Goal: Information Seeking & Learning: Learn about a topic

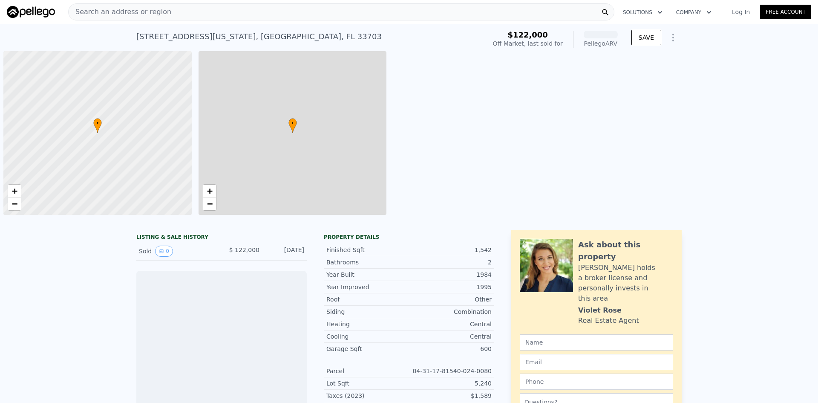
scroll to position [0, 3]
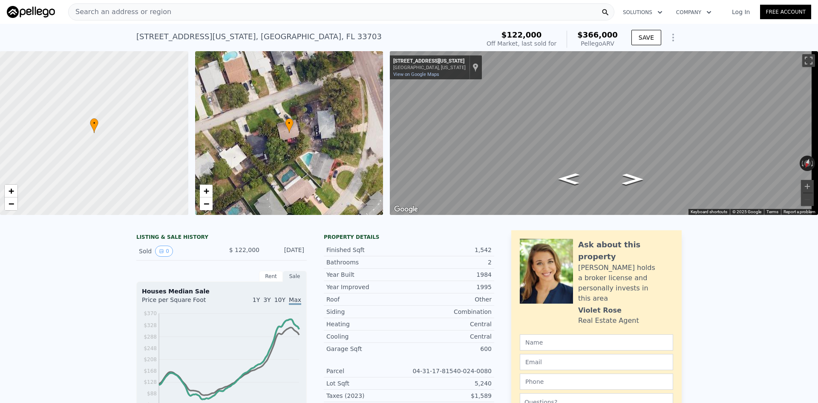
click at [254, 13] on div "Search an address or region" at bounding box center [341, 11] width 546 height 17
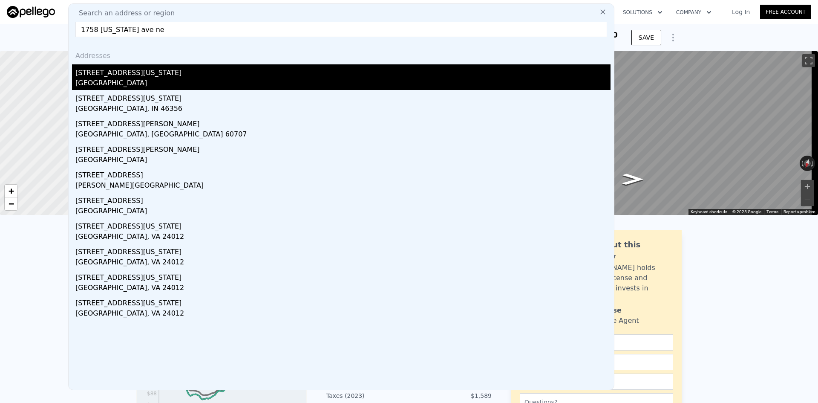
type input "1758 mississippi ave ne"
click at [140, 69] on div "[STREET_ADDRESS][US_STATE]" at bounding box center [342, 71] width 535 height 14
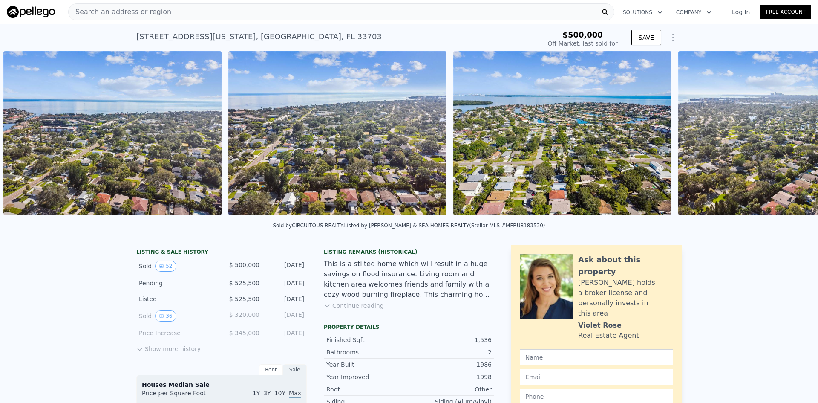
scroll to position [0, 12318]
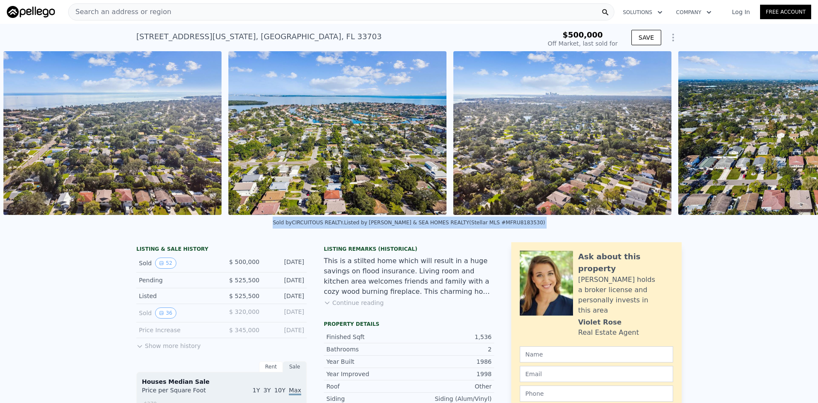
click at [806, 221] on div "Sold by CIRCUITOUS REALTY . Listed by SUN SAND & SEA HOMES REALTY (Stellar MLS …" at bounding box center [409, 225] width 818 height 20
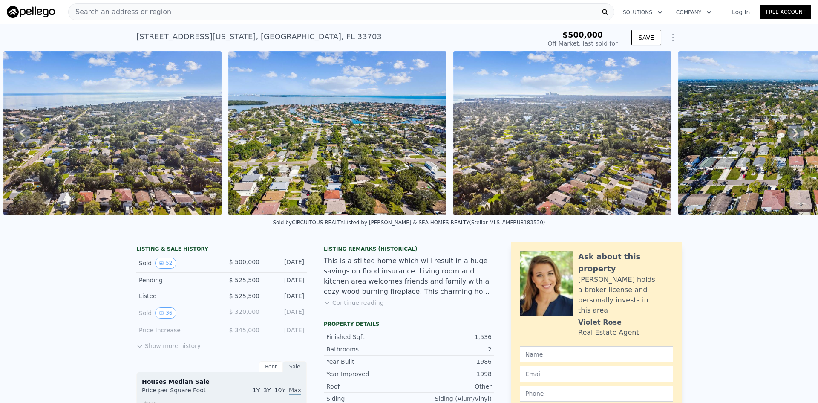
click at [265, 10] on div "Search an address or region" at bounding box center [341, 11] width 546 height 17
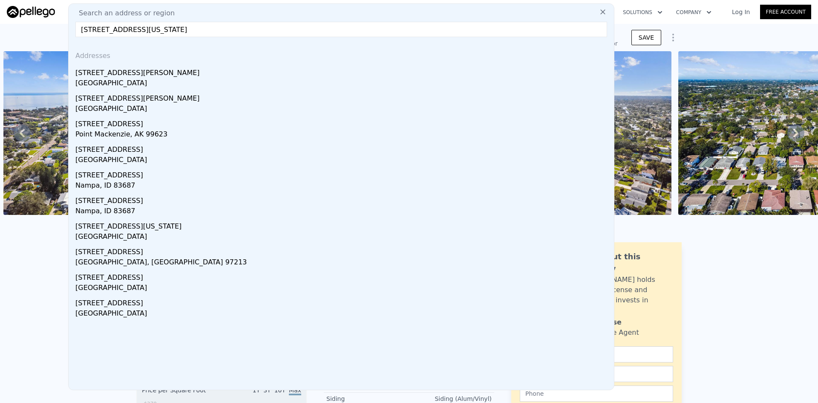
click at [128, 30] on input "1766 massachusetts ave ne" at bounding box center [341, 29] width 532 height 15
click at [301, 32] on input "1766 massachussetts ave ne" at bounding box center [341, 29] width 532 height 15
type input "1766 massachussetts ave ne"
drag, startPoint x: 182, startPoint y: 32, endPoint x: 100, endPoint y: 26, distance: 82.9
click at [100, 26] on input "1766 massachussetts ave ne" at bounding box center [341, 29] width 532 height 15
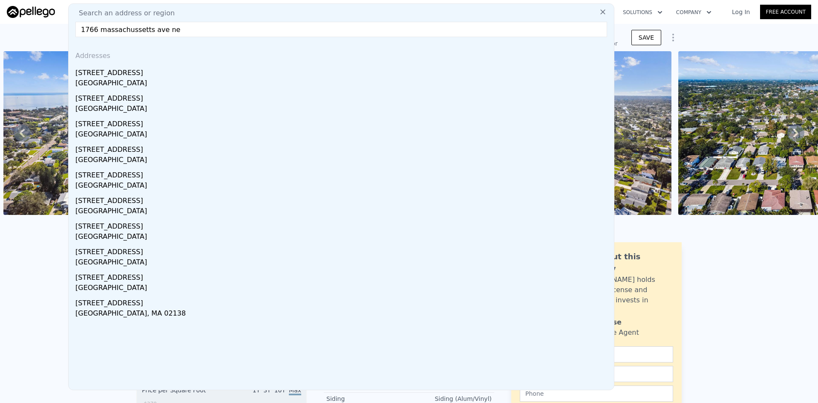
type input "$ 480,000"
type input "-$ 77,410"
click at [134, 26] on input "1766 mississippie ave ne" at bounding box center [341, 29] width 532 height 15
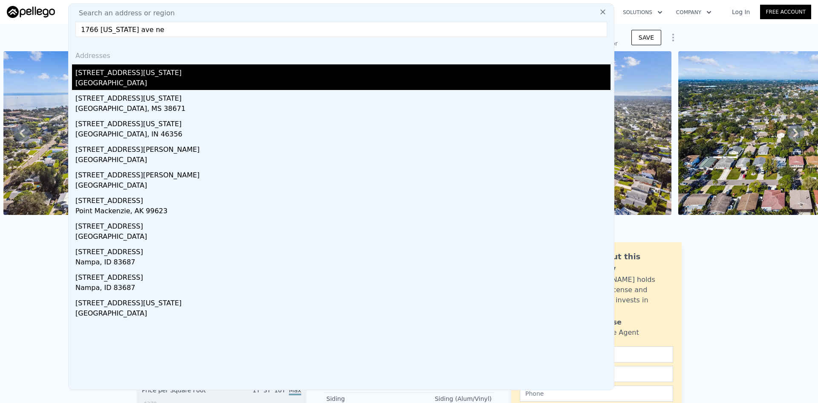
type input "1766 mississippi ave ne"
click at [121, 79] on div "[GEOGRAPHIC_DATA]" at bounding box center [342, 84] width 535 height 12
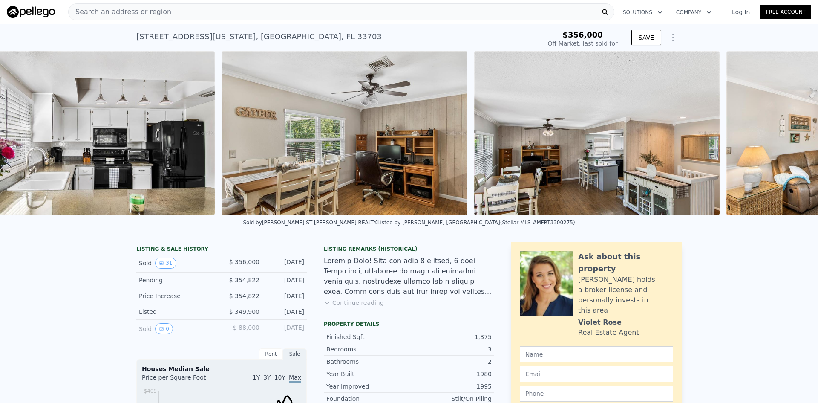
scroll to position [0, 2703]
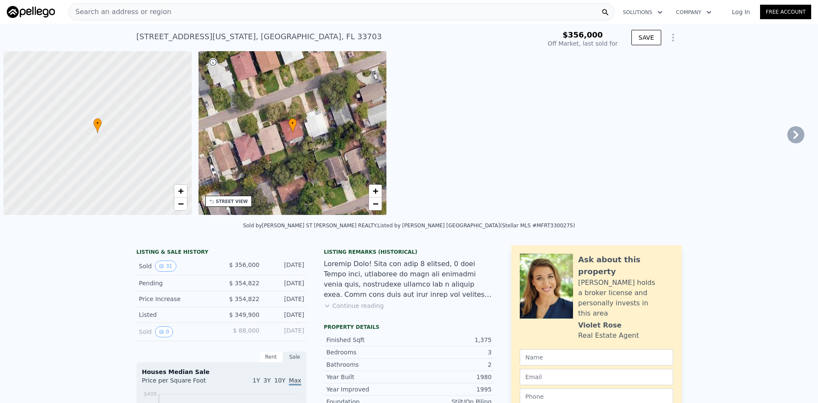
scroll to position [0, 3]
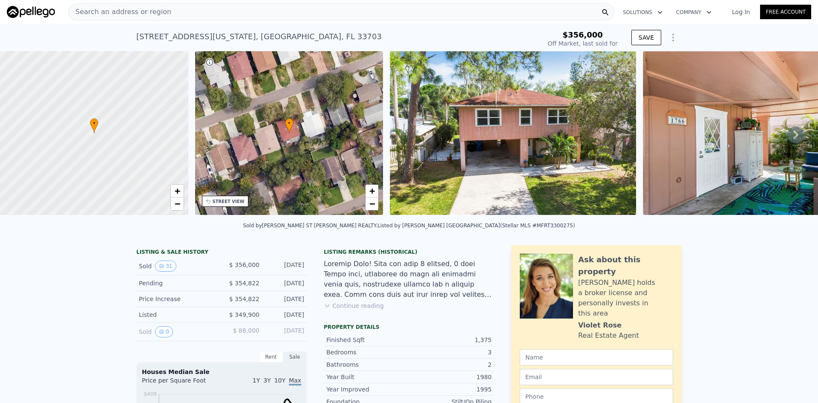
type input "$ 432,000"
type input "$ 28,744"
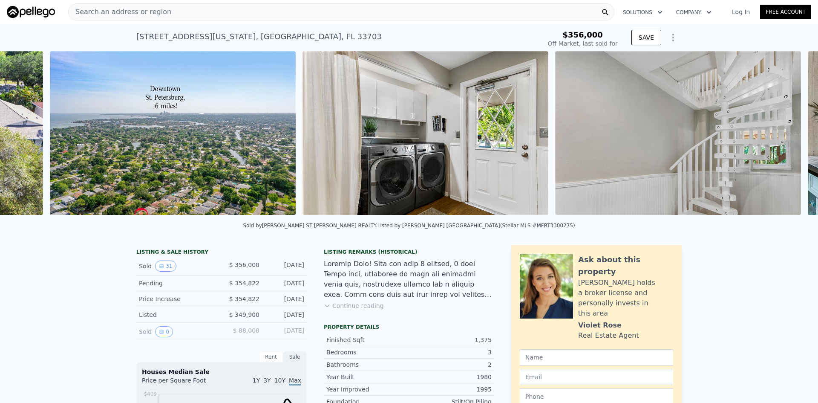
scroll to position [0, 1148]
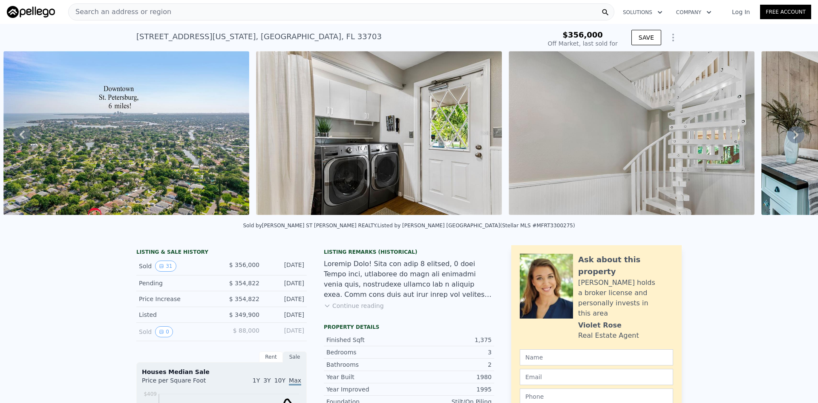
click at [191, 14] on div "Search an address or region" at bounding box center [341, 11] width 546 height 17
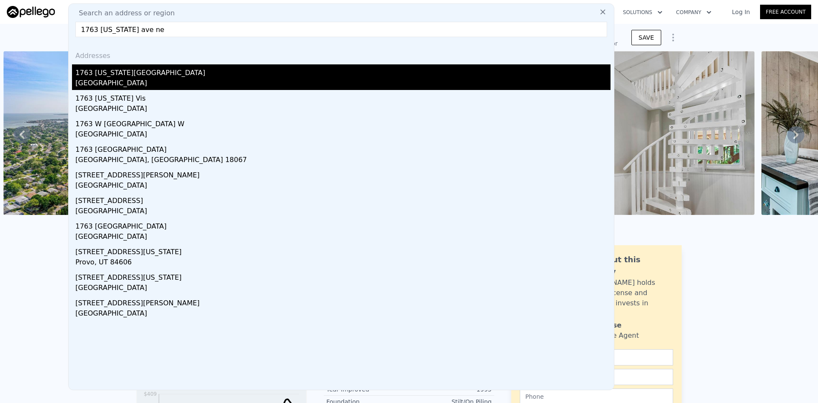
type input "1763 [US_STATE] ave ne"
click at [112, 75] on div "1763 [US_STATE][GEOGRAPHIC_DATA]" at bounding box center [342, 71] width 535 height 14
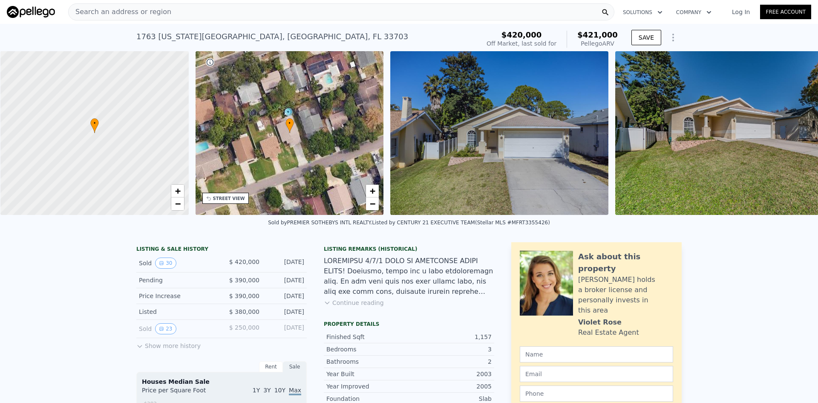
scroll to position [0, 3]
click at [173, 15] on div "Search an address or region" at bounding box center [341, 11] width 546 height 17
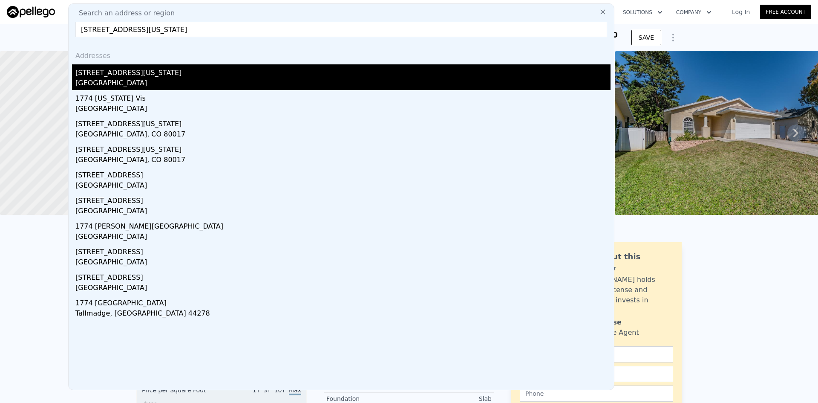
type input "[STREET_ADDRESS][US_STATE]"
click at [135, 72] on div "[STREET_ADDRESS][US_STATE]" at bounding box center [342, 71] width 535 height 14
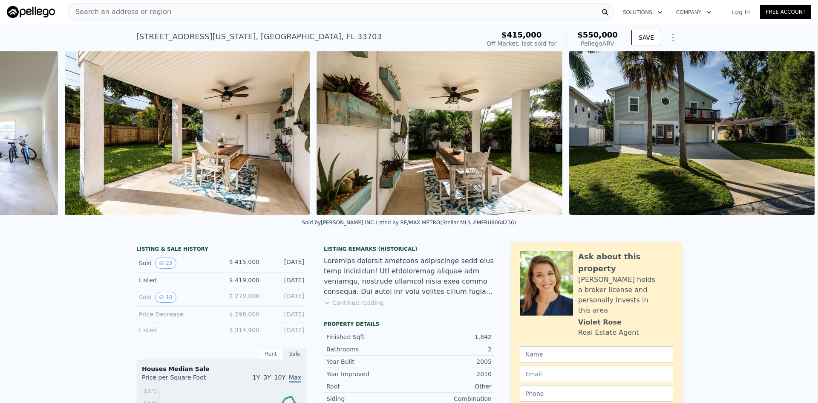
scroll to position [0, 5383]
click at [349, 14] on div "Search an address or region" at bounding box center [341, 11] width 546 height 17
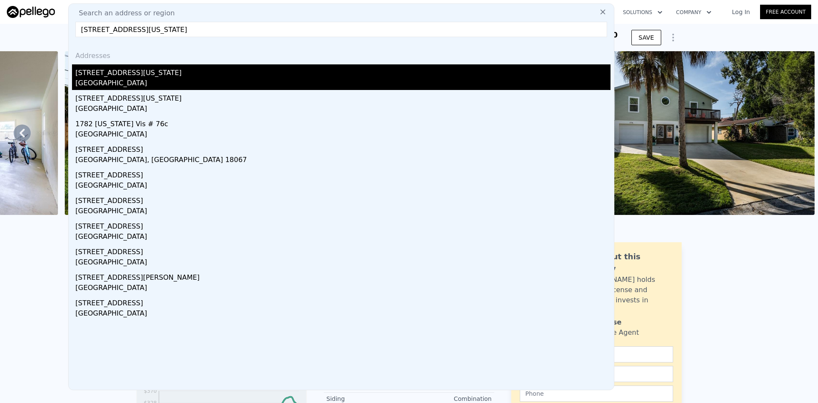
type input "[STREET_ADDRESS][US_STATE]"
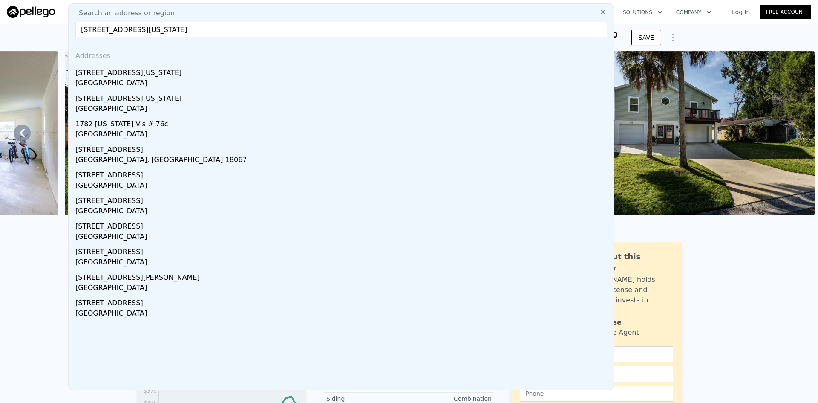
drag, startPoint x: 88, startPoint y: 81, endPoint x: 230, endPoint y: 70, distance: 142.3
click at [88, 80] on div "[GEOGRAPHIC_DATA]" at bounding box center [342, 84] width 535 height 12
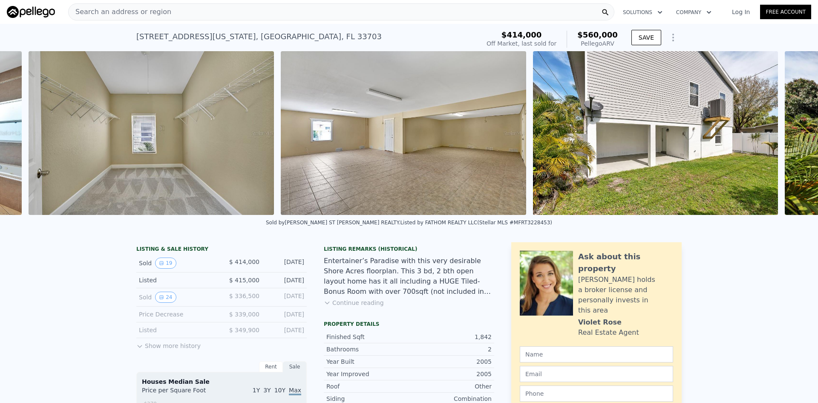
scroll to position [0, 3931]
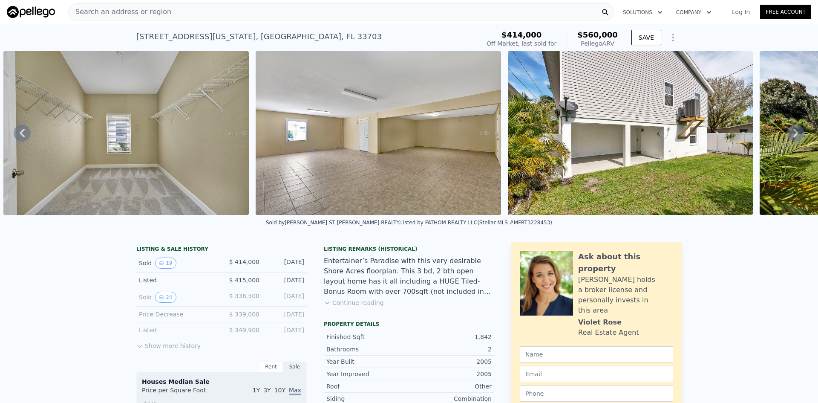
click at [333, 307] on button "Continue reading" at bounding box center [354, 302] width 60 height 9
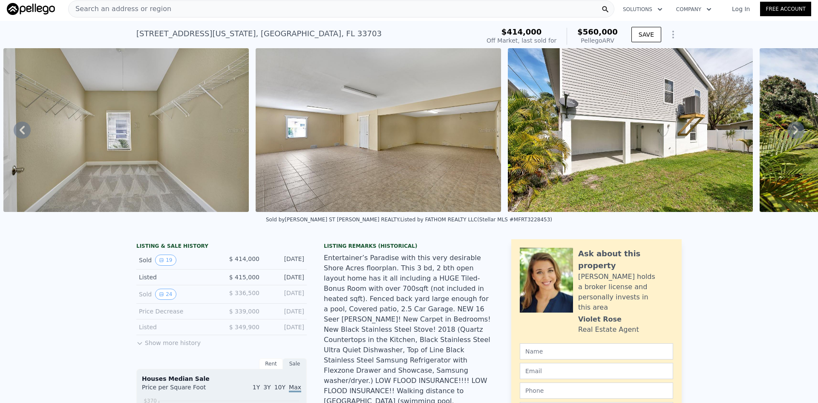
scroll to position [0, 0]
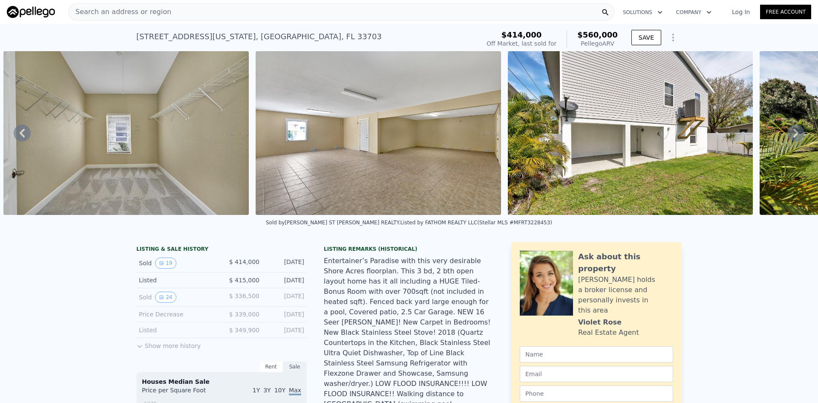
click at [204, 11] on div "Search an address or region" at bounding box center [341, 11] width 546 height 17
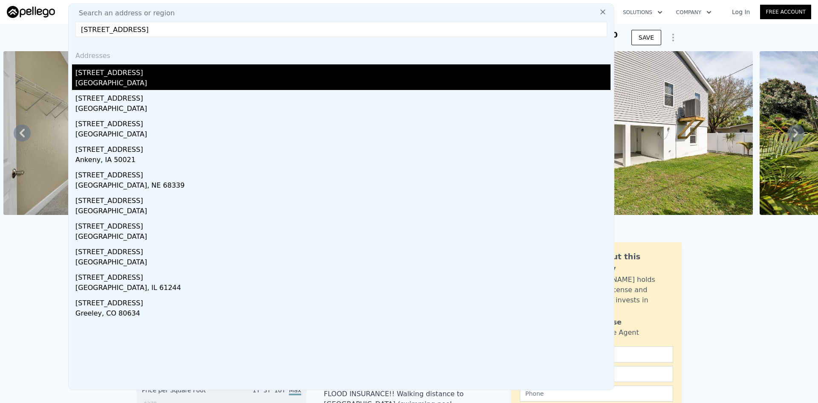
type input "[STREET_ADDRESS]"
click at [89, 81] on div "[GEOGRAPHIC_DATA]" at bounding box center [342, 84] width 535 height 12
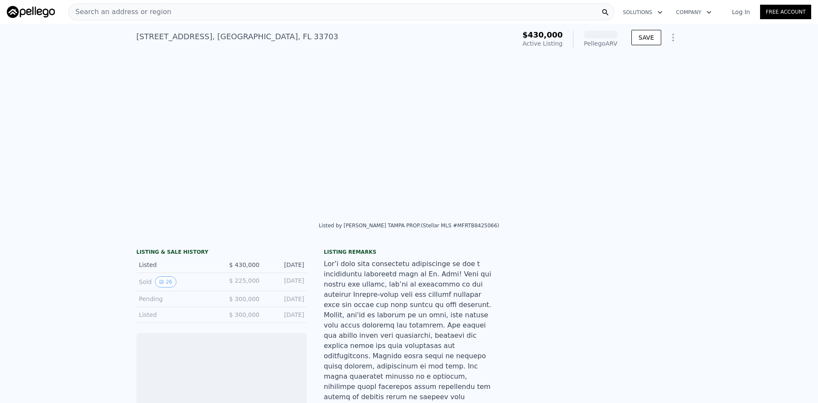
scroll to position [0, 3900]
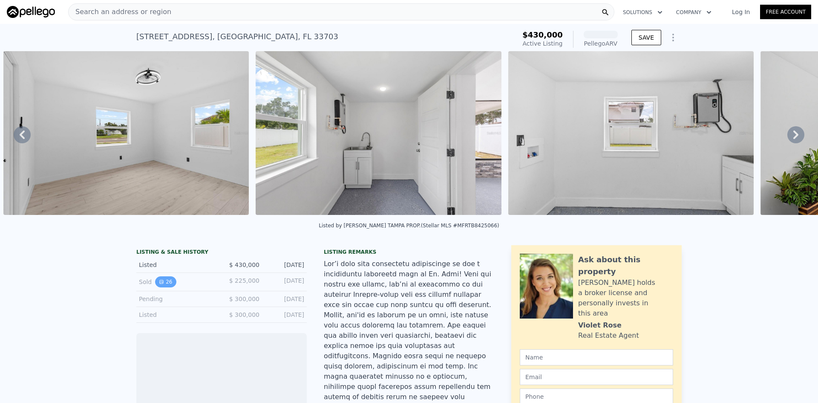
click at [164, 287] on button "26" at bounding box center [165, 281] width 21 height 11
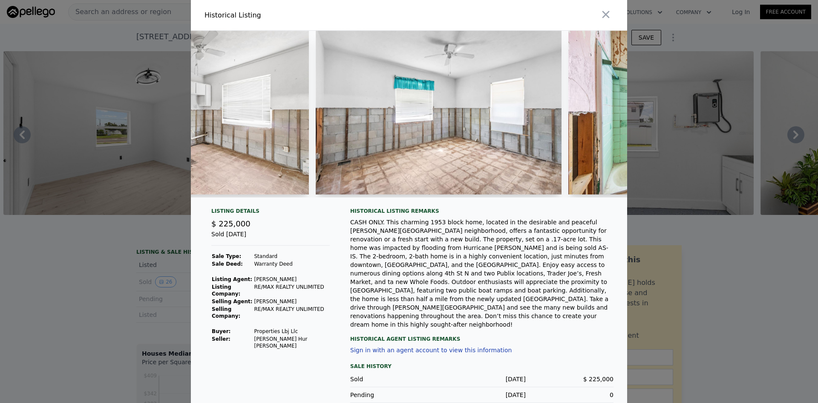
scroll to position [0, 2722]
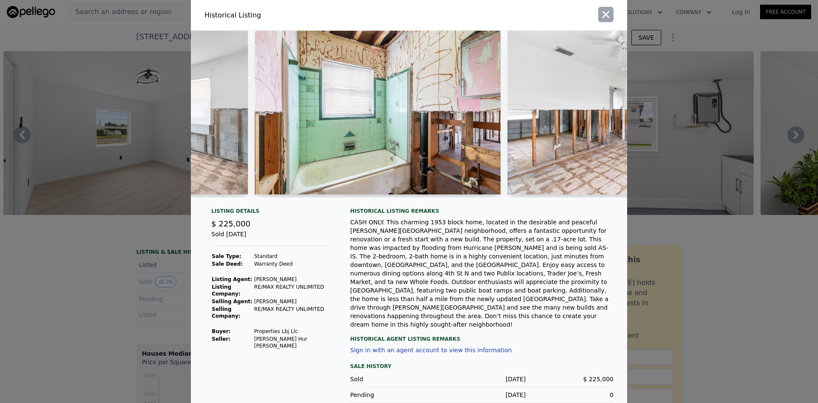
click at [603, 16] on icon "button" at bounding box center [606, 14] width 7 height 7
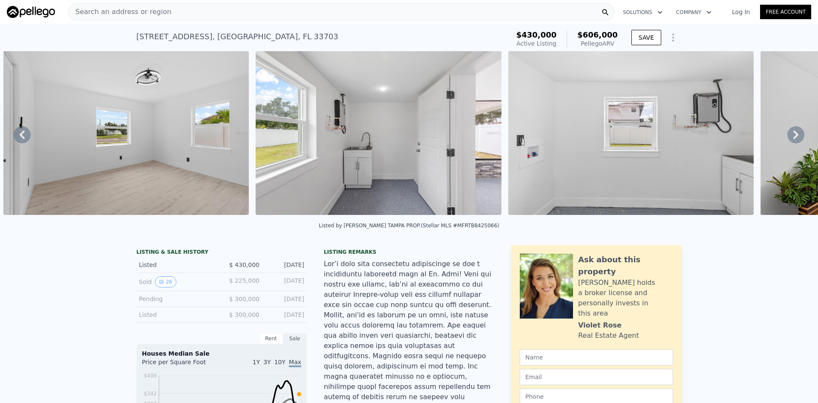
click at [376, 15] on div "Search an address or region" at bounding box center [341, 11] width 546 height 17
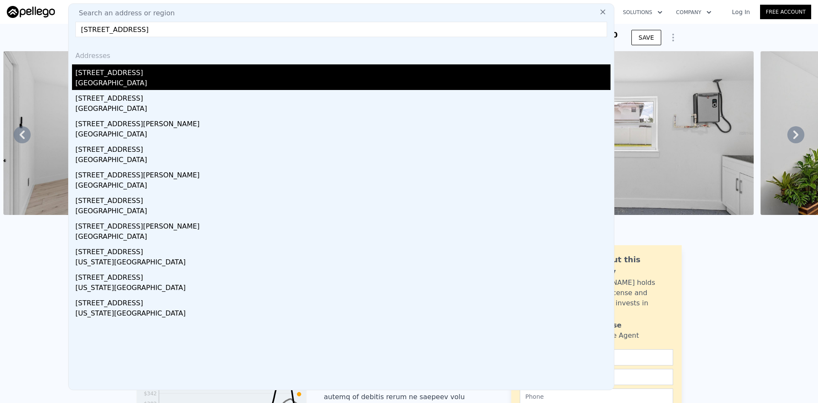
type input "[STREET_ADDRESS]"
click at [91, 73] on div "[STREET_ADDRESS]" at bounding box center [342, 71] width 535 height 14
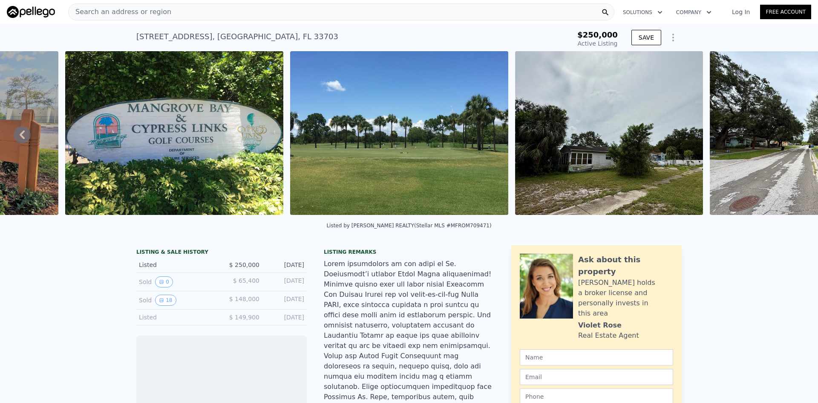
scroll to position [0, 2370]
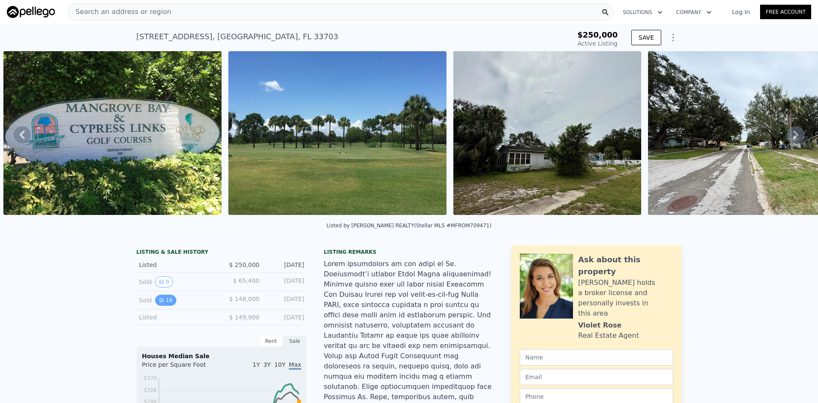
click at [163, 304] on button "18" at bounding box center [165, 299] width 21 height 11
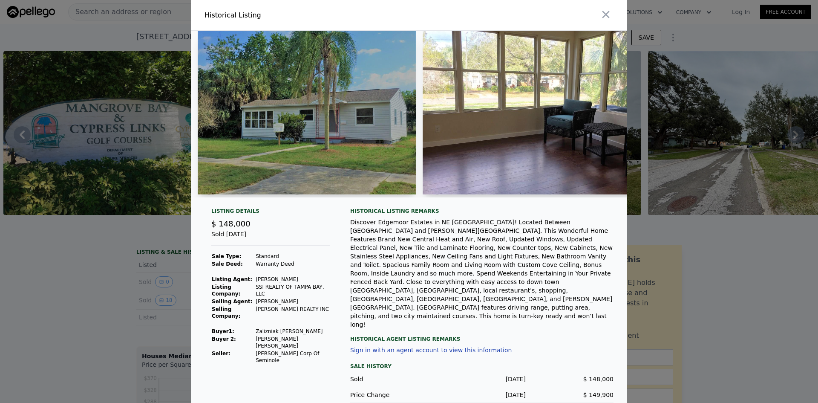
scroll to position [0, 12]
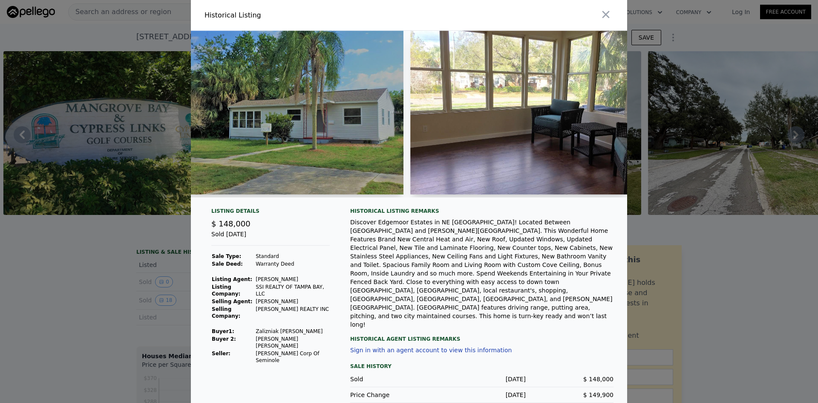
click at [733, 277] on div at bounding box center [409, 201] width 818 height 403
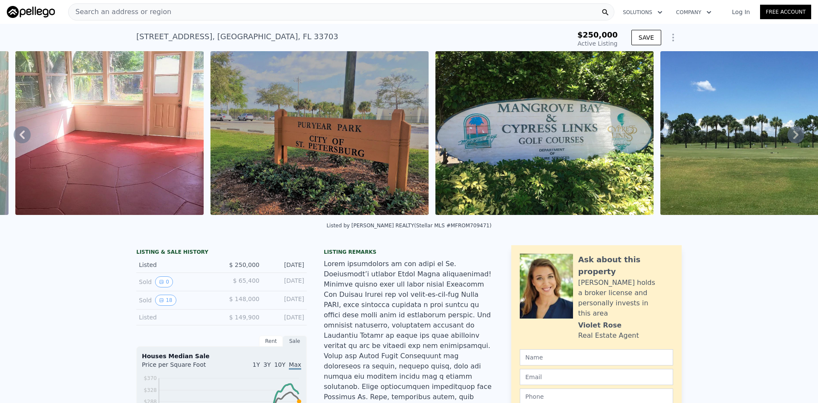
scroll to position [0, 1950]
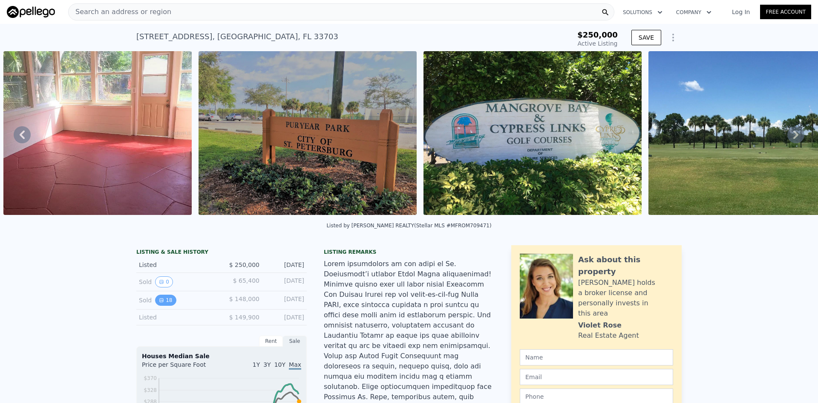
click at [169, 304] on button "18" at bounding box center [165, 299] width 21 height 11
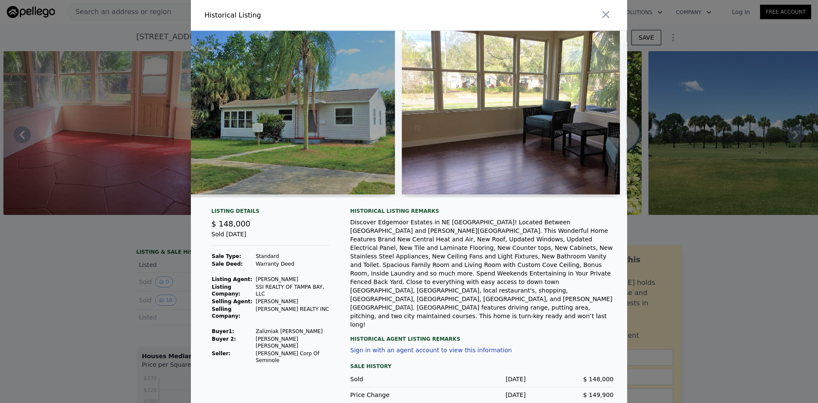
scroll to position [0, 0]
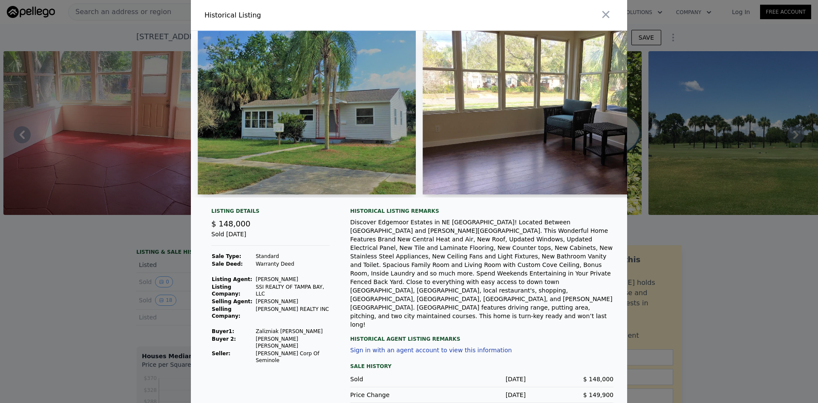
click at [603, 18] on icon "button" at bounding box center [606, 14] width 7 height 7
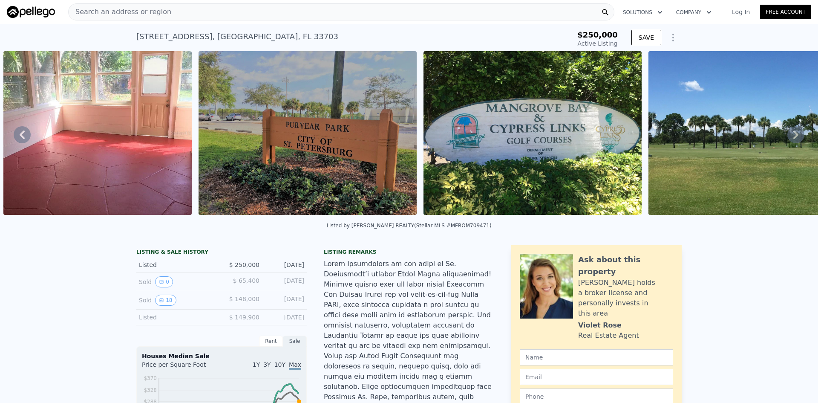
click at [343, 14] on div "Search an address or region" at bounding box center [341, 11] width 546 height 17
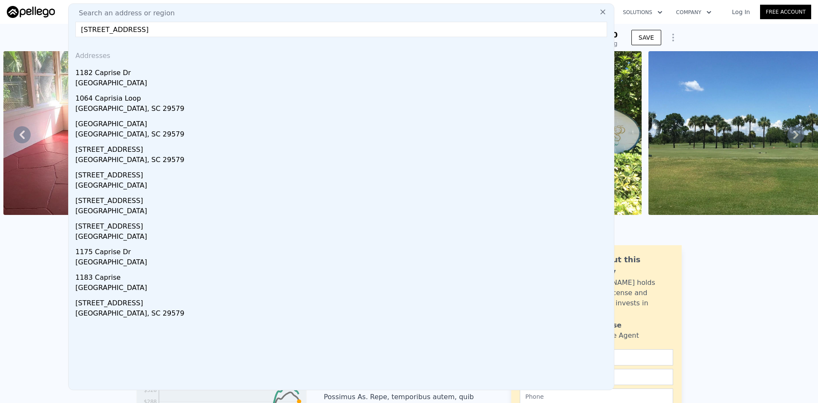
click at [112, 34] on input "[STREET_ADDRESS]" at bounding box center [341, 29] width 532 height 15
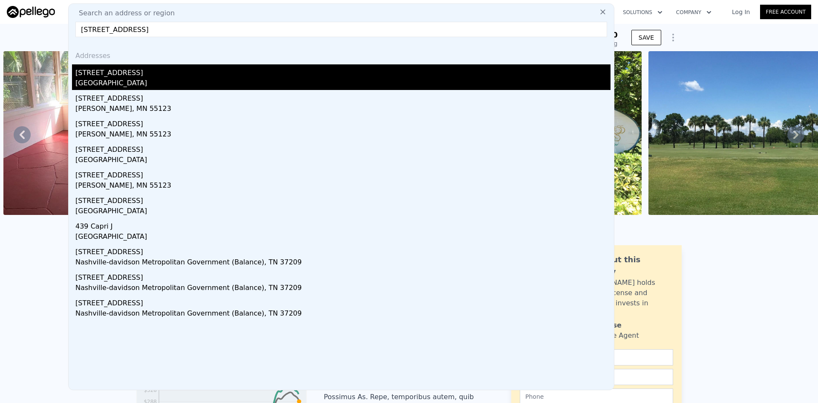
type input "[STREET_ADDRESS]"
click at [147, 81] on div "[GEOGRAPHIC_DATA]" at bounding box center [342, 84] width 535 height 12
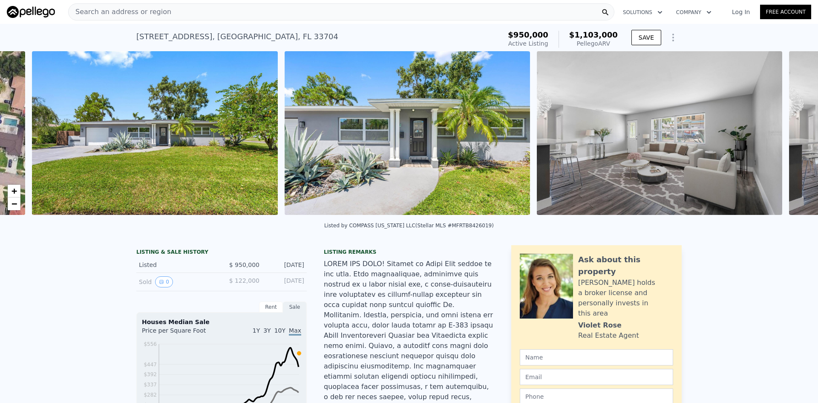
scroll to position [0, 390]
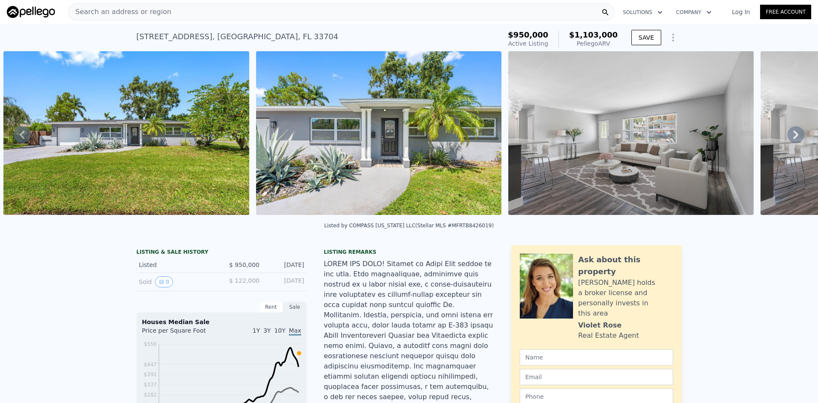
click at [282, 9] on div "Search an address or region" at bounding box center [341, 11] width 546 height 17
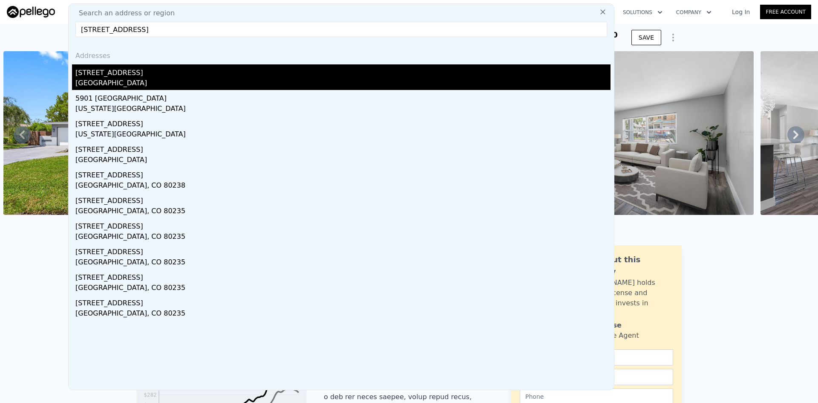
type input "[STREET_ADDRESS]"
click at [141, 78] on div "[GEOGRAPHIC_DATA]" at bounding box center [342, 84] width 535 height 12
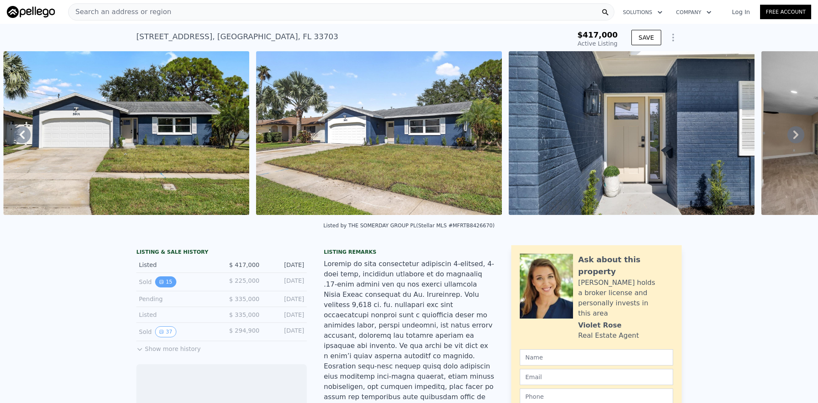
click at [160, 287] on button "15" at bounding box center [165, 281] width 21 height 11
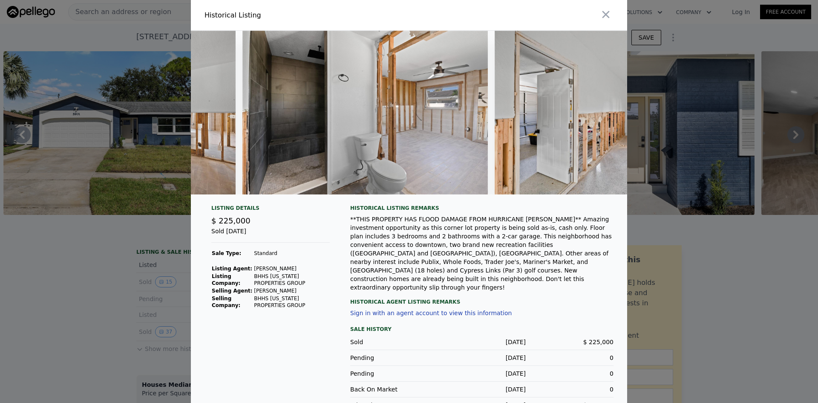
scroll to position [0, 2169]
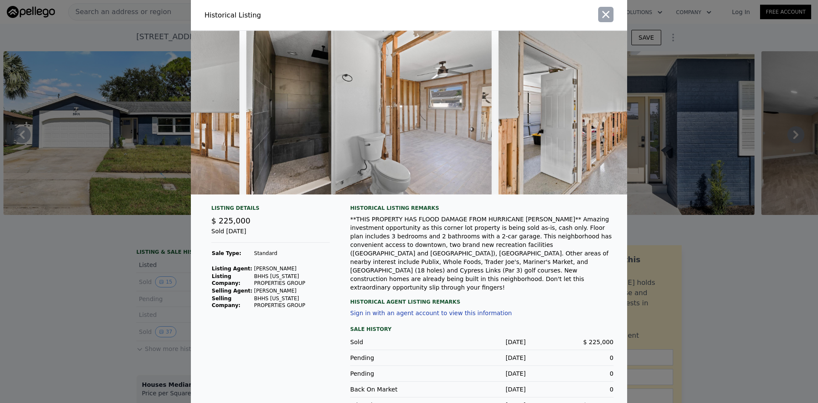
click at [601, 17] on icon "button" at bounding box center [606, 15] width 12 height 12
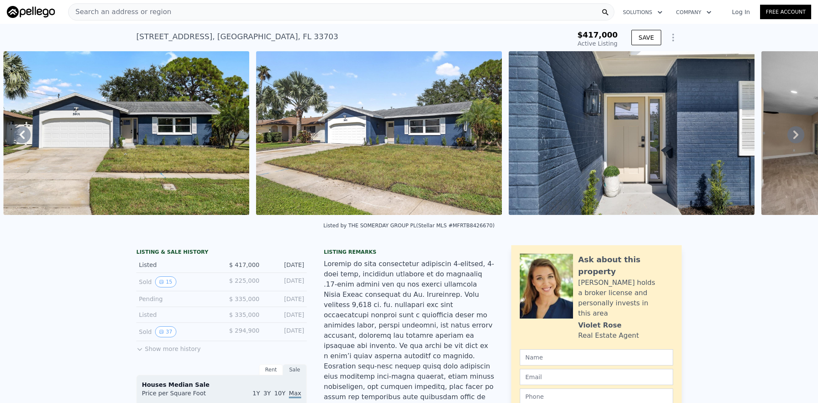
click at [350, 15] on div "Search an address or region" at bounding box center [341, 11] width 546 height 17
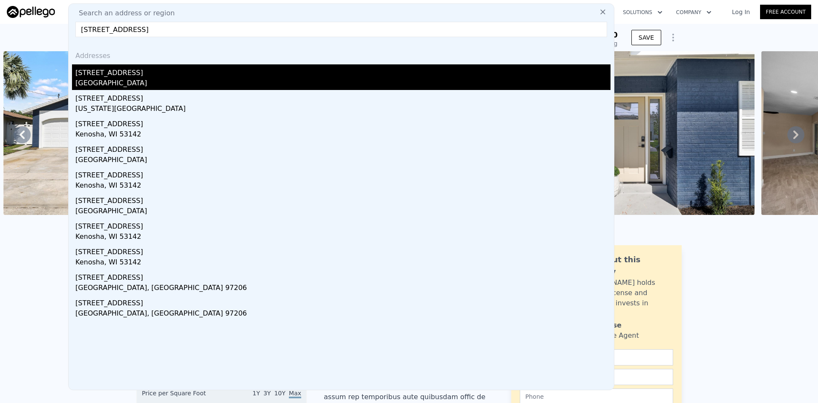
type input "[STREET_ADDRESS]"
click at [118, 69] on div "[STREET_ADDRESS]" at bounding box center [342, 71] width 535 height 14
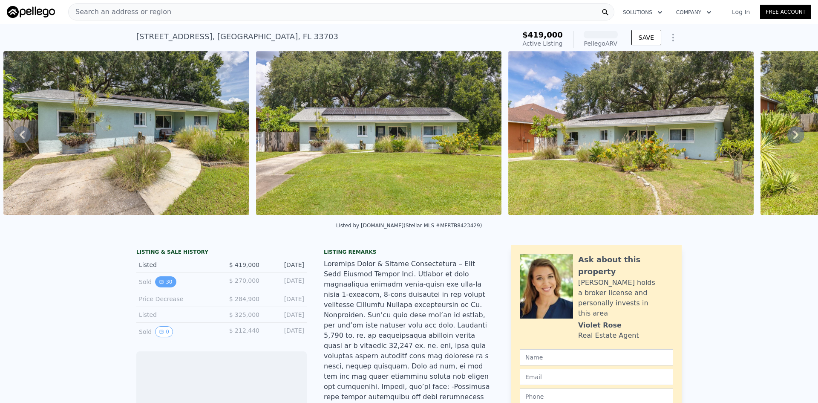
click at [159, 284] on icon "View historical data" at bounding box center [161, 281] width 5 height 5
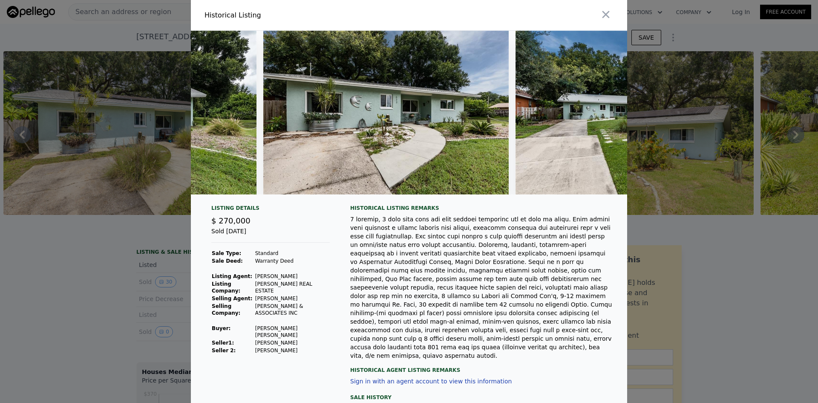
scroll to position [0, 4792]
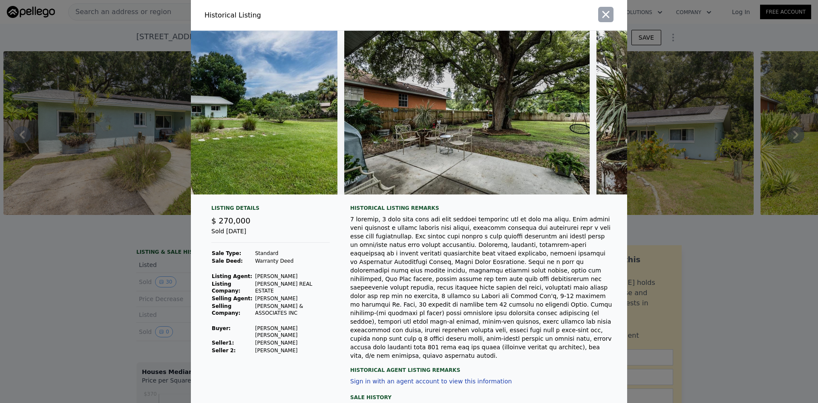
click at [600, 10] on icon "button" at bounding box center [606, 15] width 12 height 12
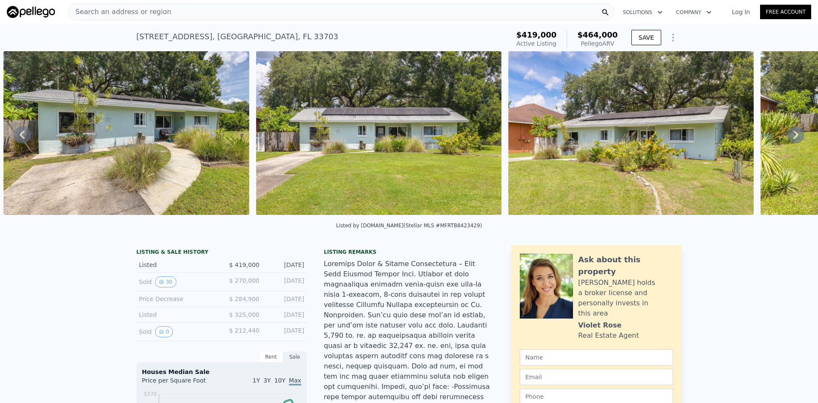
click at [293, 12] on div "Search an address or region" at bounding box center [341, 11] width 546 height 17
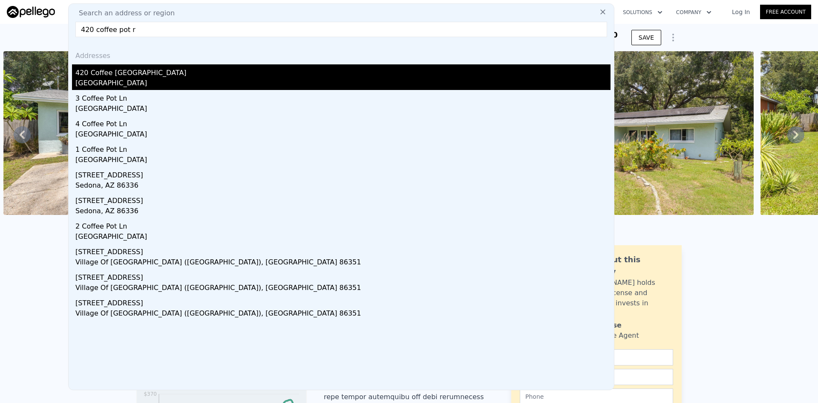
type input "420 coffee pot r"
click at [157, 76] on div "420 Coffee [GEOGRAPHIC_DATA]" at bounding box center [342, 71] width 535 height 14
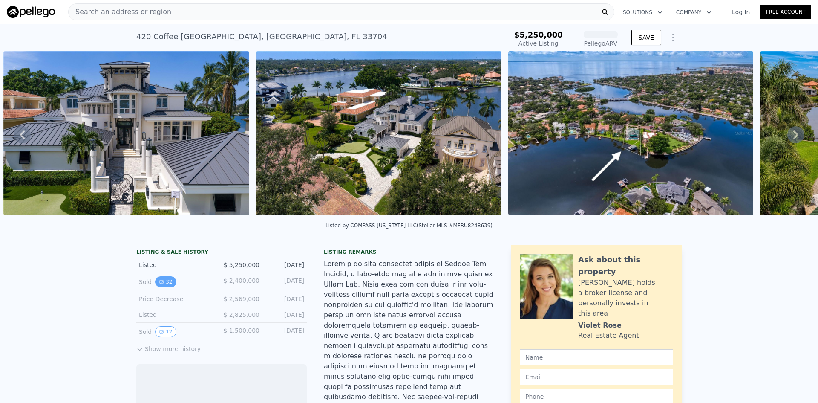
click at [165, 286] on button "32" at bounding box center [165, 281] width 21 height 11
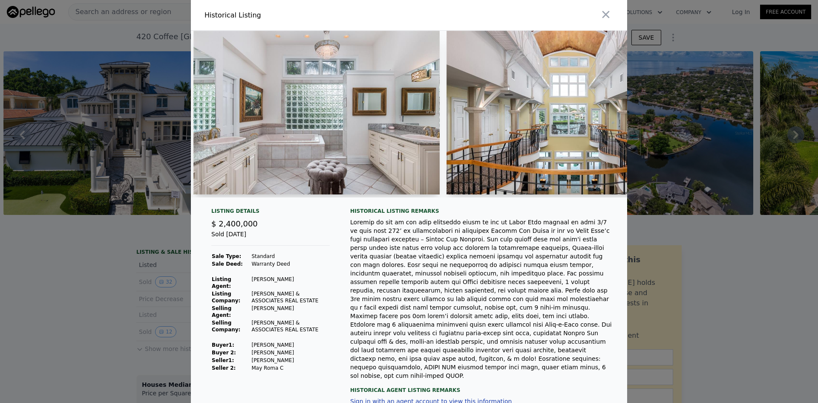
scroll to position [0, 2922]
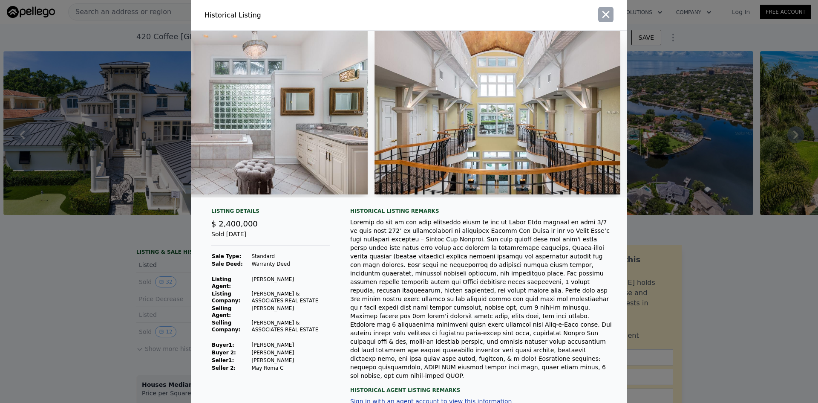
click at [600, 11] on icon "button" at bounding box center [606, 15] width 12 height 12
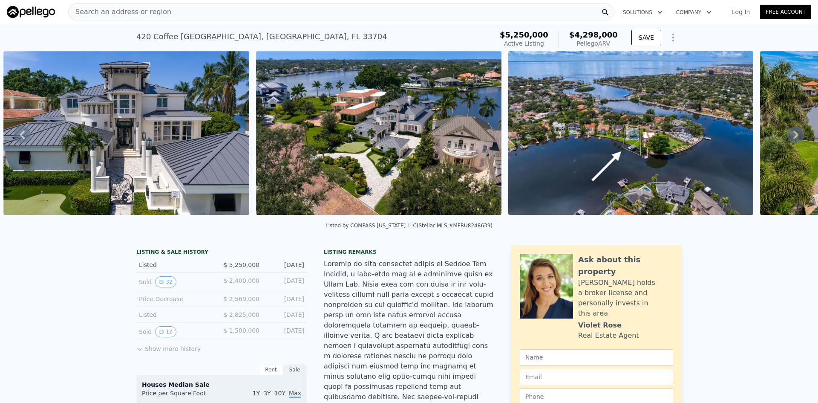
click at [276, 13] on div "Search an address or region" at bounding box center [341, 11] width 546 height 17
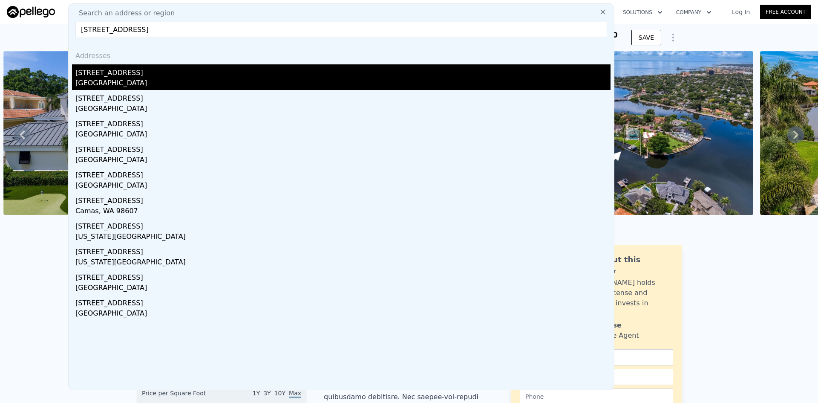
type input "[STREET_ADDRESS]"
click at [153, 68] on div "[STREET_ADDRESS]" at bounding box center [342, 71] width 535 height 14
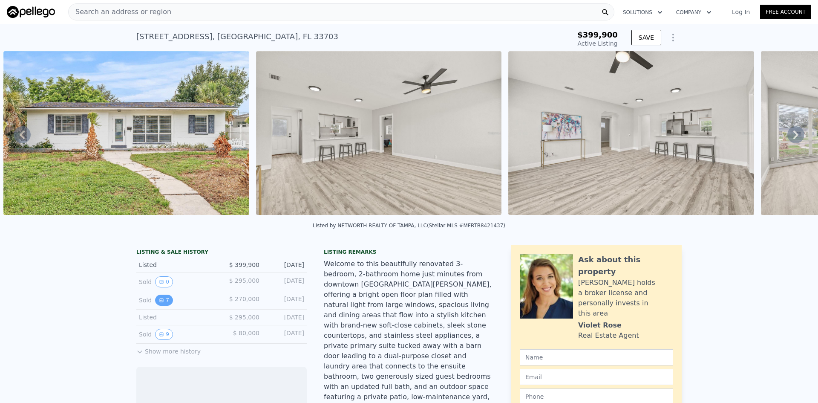
click at [159, 303] on icon "View historical data" at bounding box center [161, 299] width 5 height 5
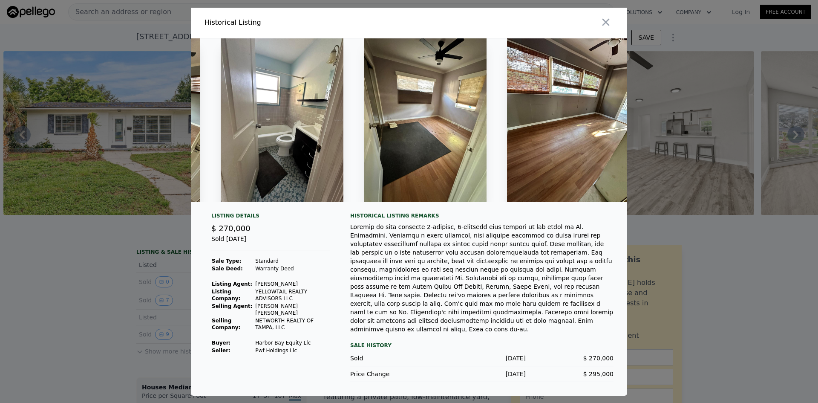
scroll to position [0, 648]
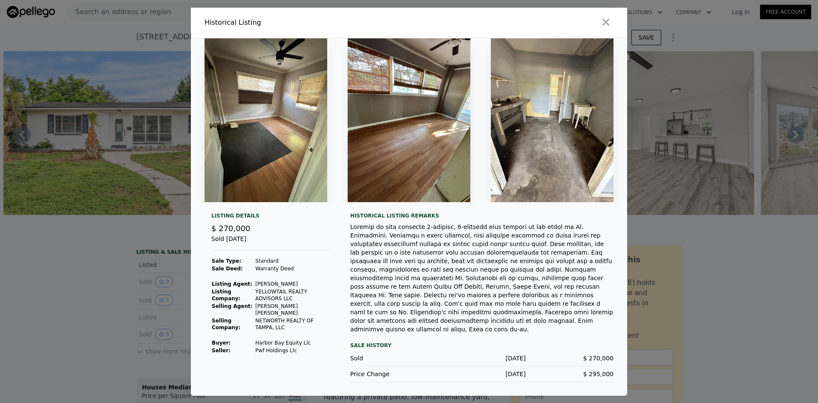
click at [701, 248] on div at bounding box center [409, 201] width 818 height 403
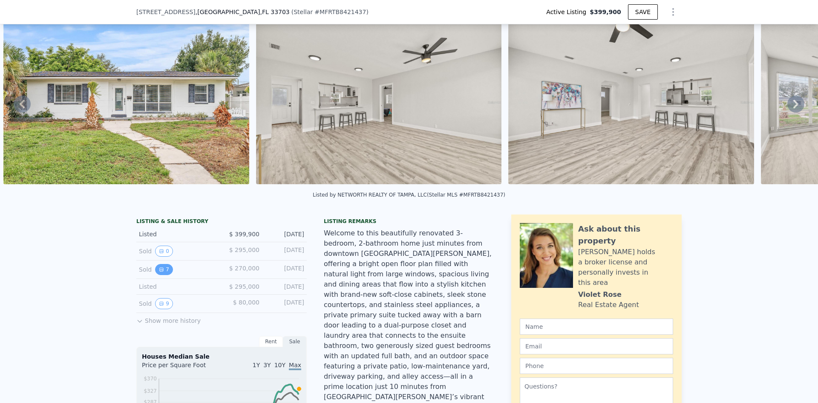
scroll to position [40, 0]
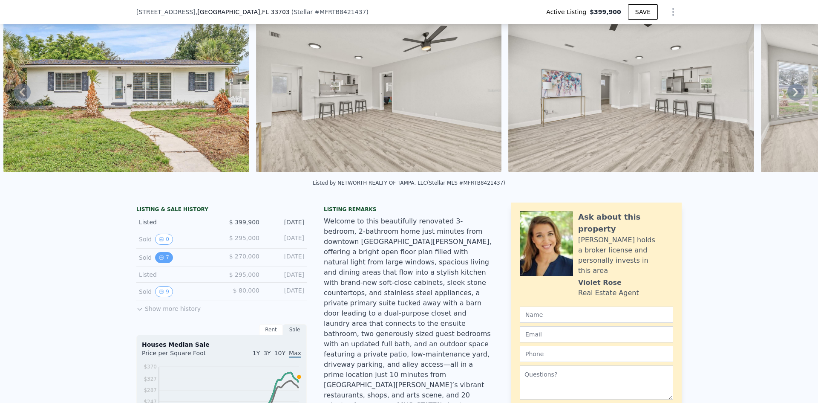
click at [159, 260] on icon "View historical data" at bounding box center [161, 257] width 5 height 5
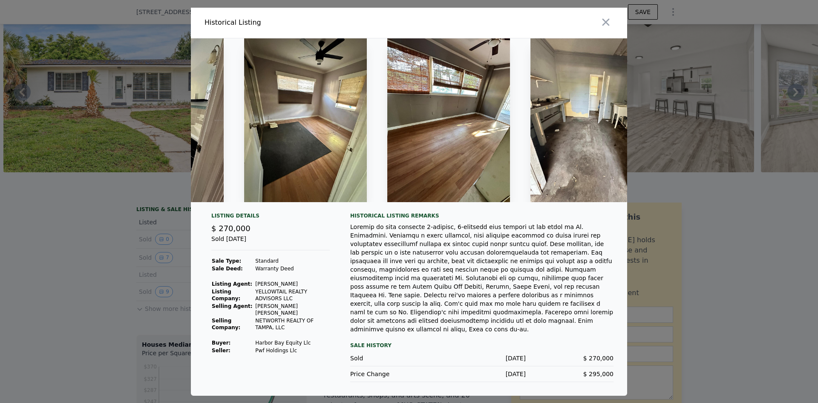
scroll to position [0, 648]
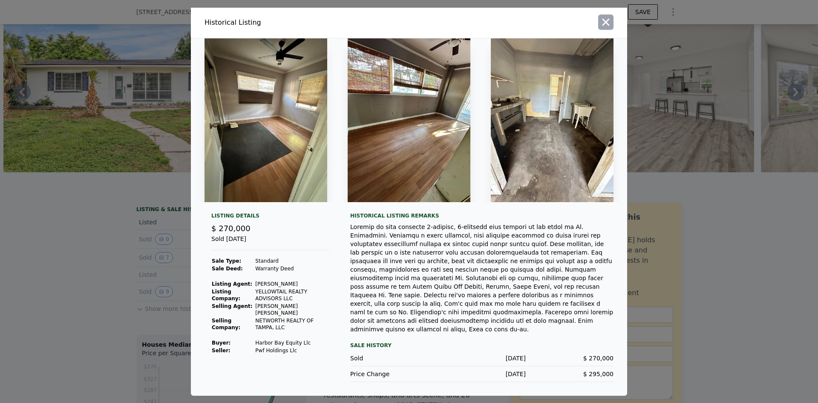
click at [603, 24] on icon "button" at bounding box center [606, 21] width 7 height 7
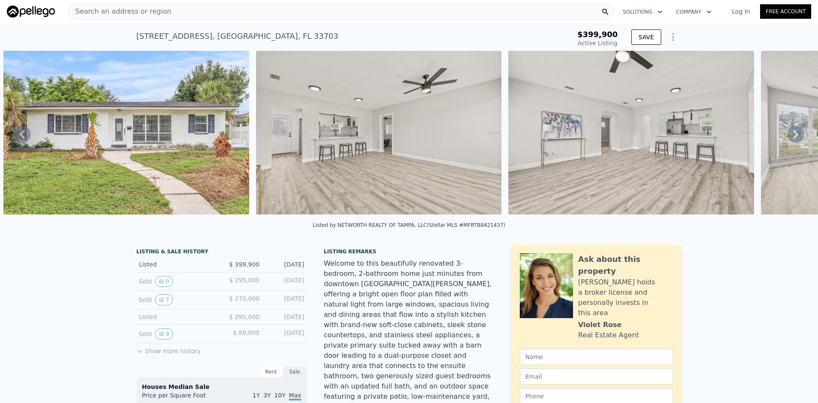
scroll to position [0, 0]
click at [261, 10] on div "Search an address or region" at bounding box center [341, 11] width 546 height 17
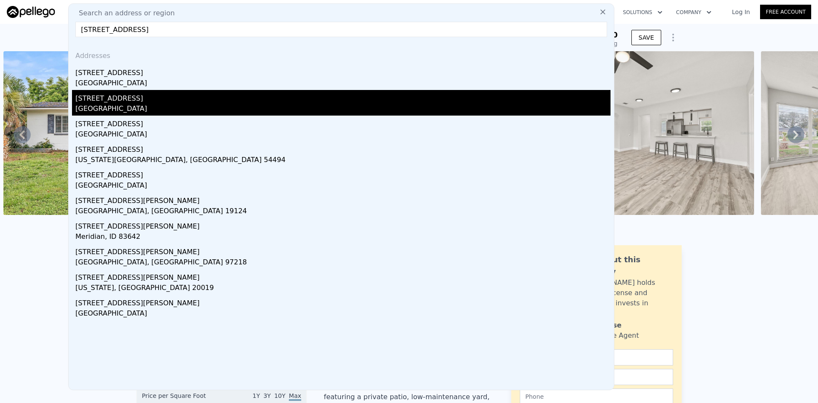
type input "[STREET_ADDRESS]"
click at [109, 96] on div "[STREET_ADDRESS]" at bounding box center [342, 97] width 535 height 14
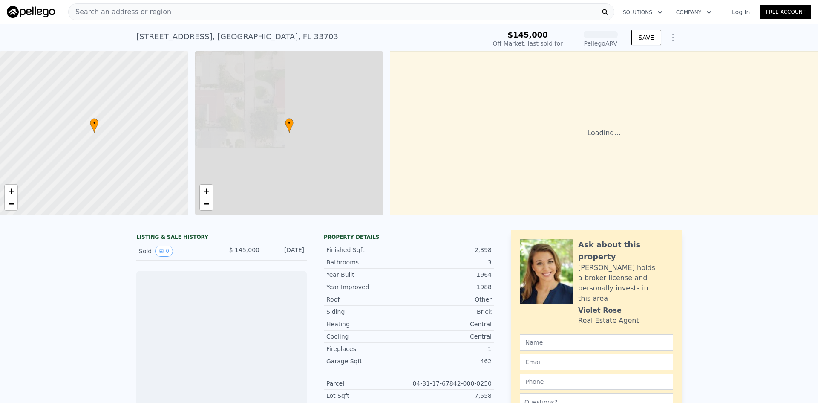
scroll to position [0, 3]
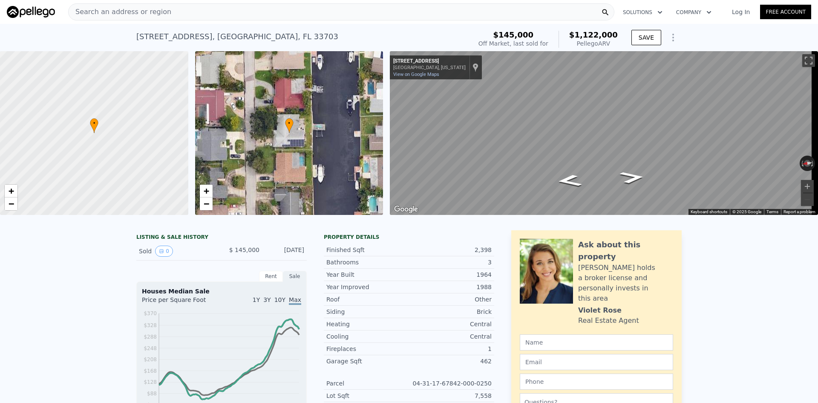
click at [303, 9] on div "Search an address or region" at bounding box center [341, 11] width 546 height 17
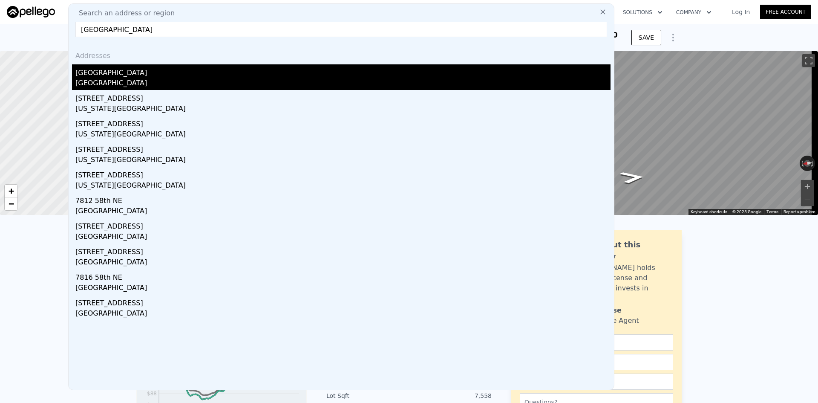
type input "[GEOGRAPHIC_DATA]"
click at [131, 71] on div "[GEOGRAPHIC_DATA]" at bounding box center [342, 71] width 535 height 14
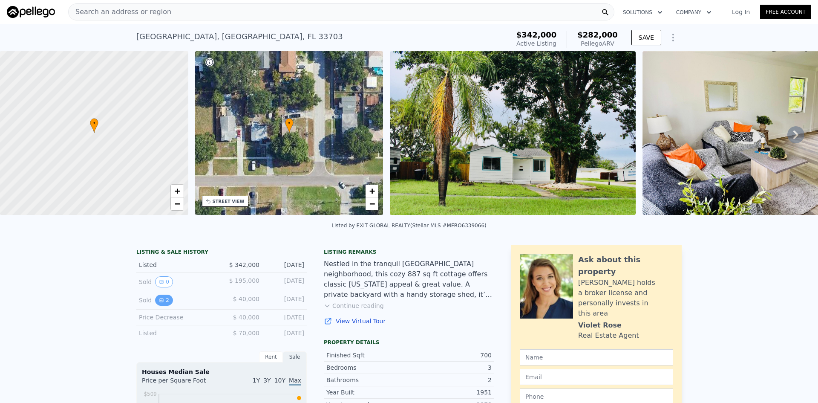
click at [159, 303] on icon "View historical data" at bounding box center [161, 299] width 5 height 5
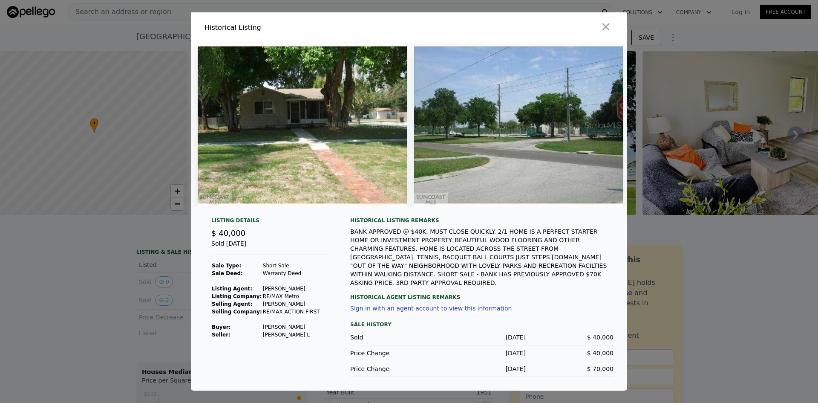
scroll to position [0, 10]
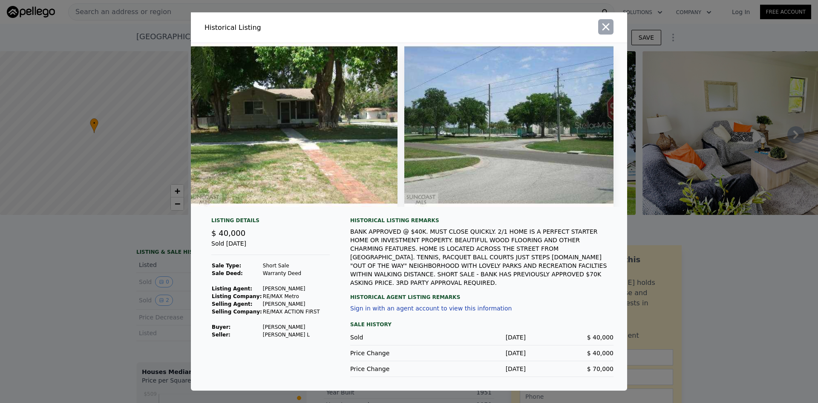
click at [601, 29] on icon "button" at bounding box center [606, 27] width 12 height 12
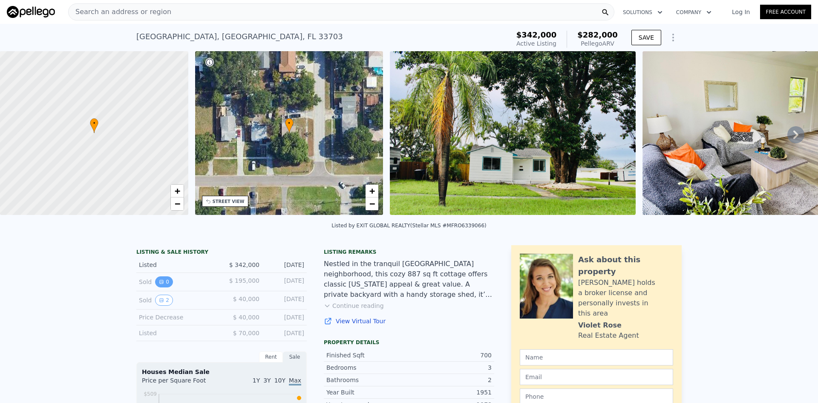
click at [160, 283] on icon "View historical data" at bounding box center [161, 281] width 3 height 3
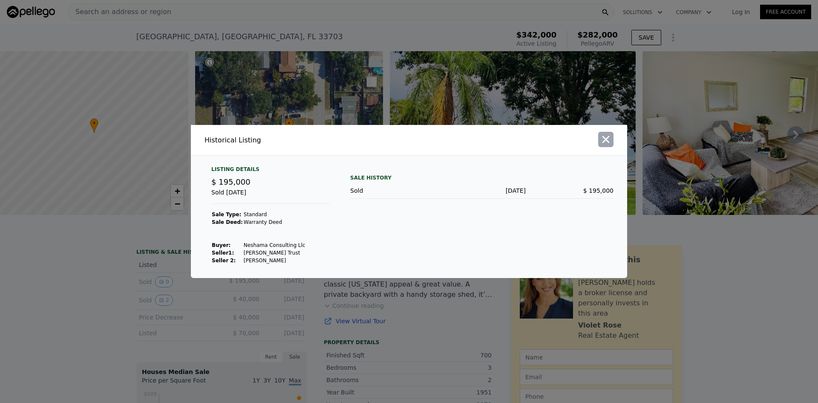
click at [610, 143] on icon "button" at bounding box center [606, 139] width 12 height 12
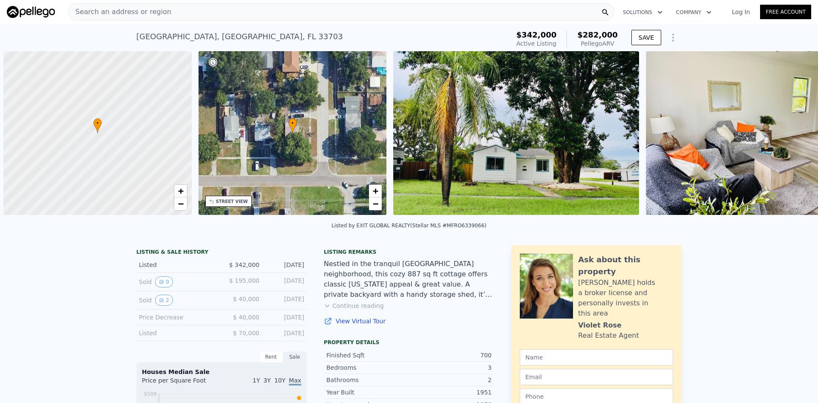
scroll to position [0, 3]
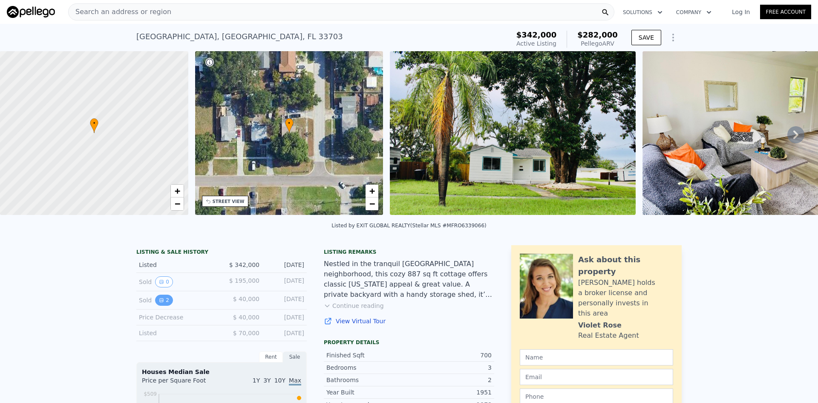
click at [156, 301] on button "2" at bounding box center [164, 299] width 18 height 11
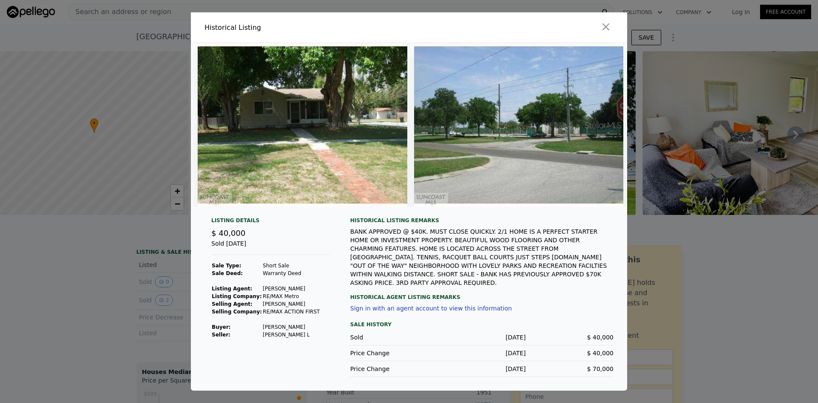
scroll to position [0, 10]
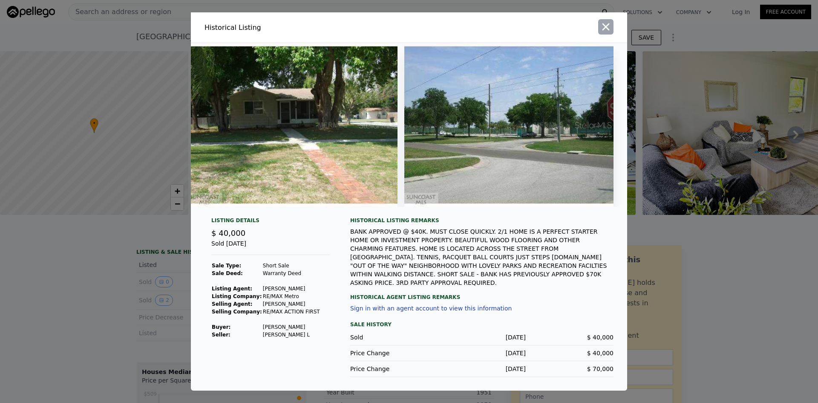
click at [612, 26] on button "button" at bounding box center [605, 26] width 15 height 15
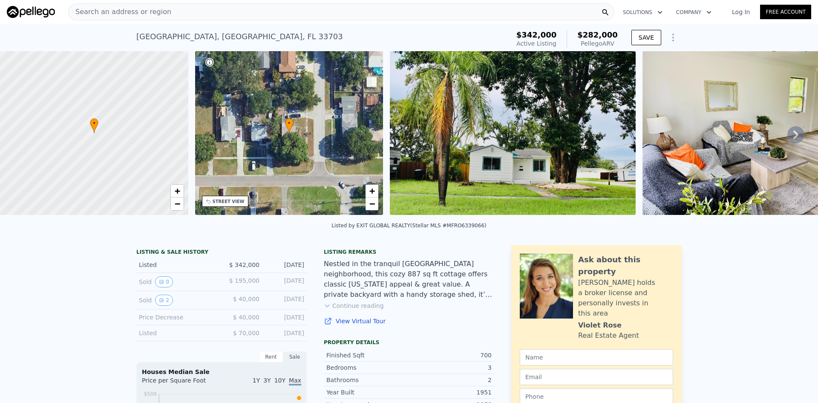
click at [145, 14] on span "Search an address or region" at bounding box center [120, 12] width 103 height 10
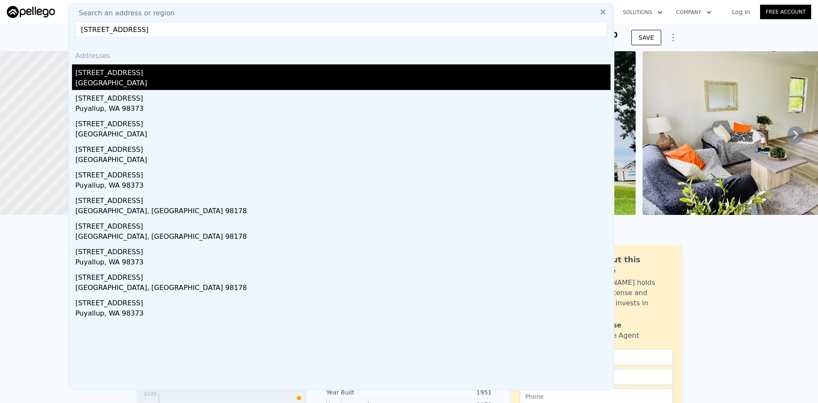
type input "[STREET_ADDRESS]"
click at [106, 79] on div "[GEOGRAPHIC_DATA]" at bounding box center [342, 84] width 535 height 12
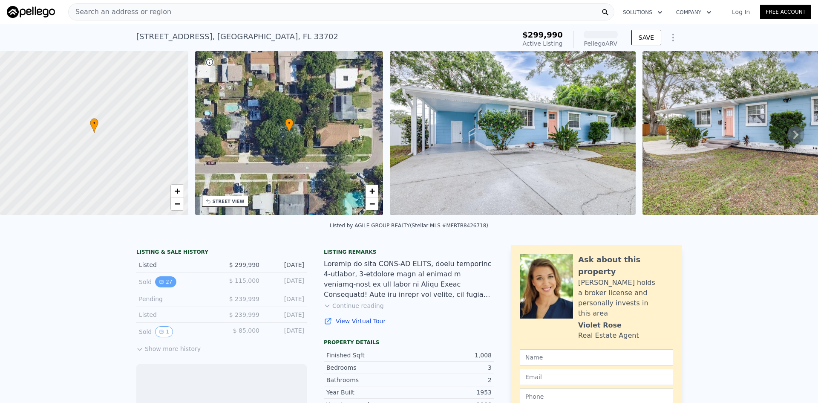
click at [165, 287] on button "27" at bounding box center [165, 281] width 21 height 11
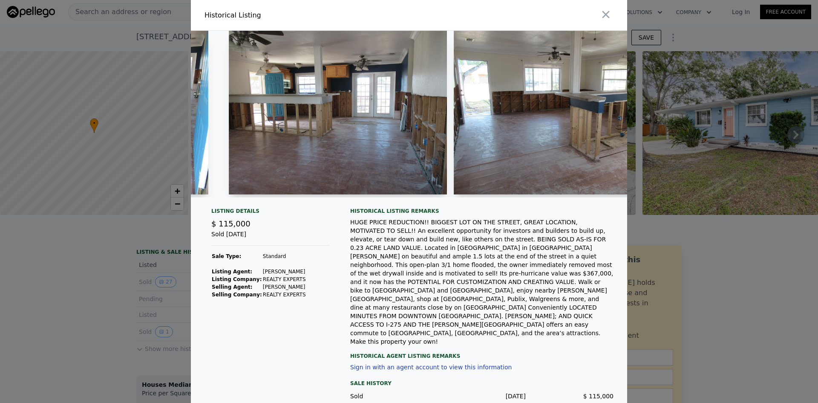
scroll to position [0, 1767]
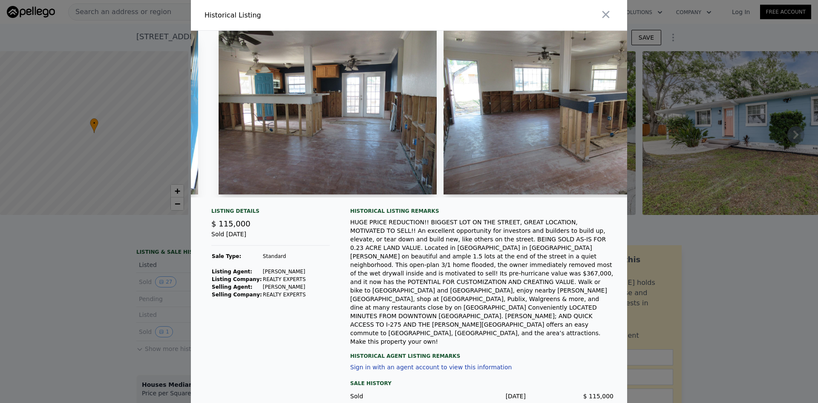
click at [610, 13] on button "button" at bounding box center [605, 14] width 15 height 15
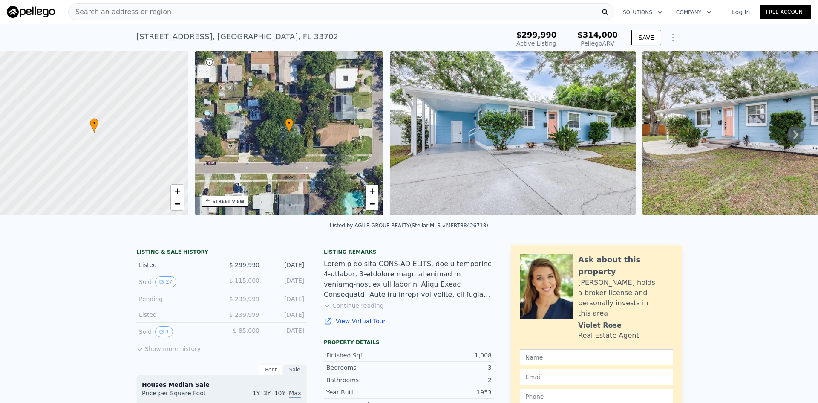
click at [167, 15] on div "Search an address or region" at bounding box center [341, 11] width 546 height 17
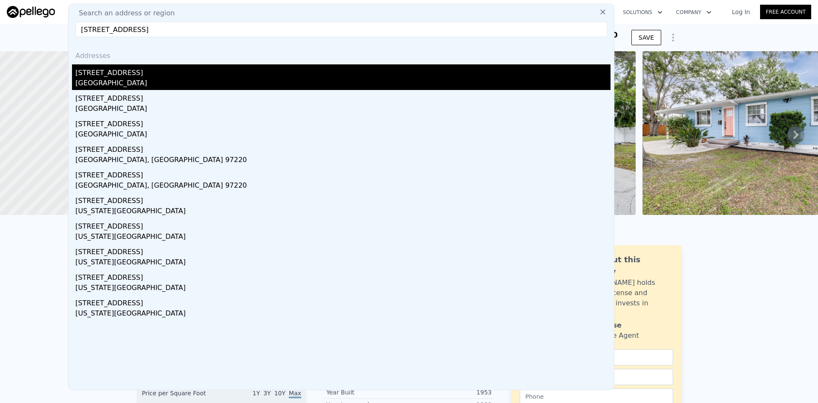
type input "[STREET_ADDRESS]"
click at [109, 76] on div "[STREET_ADDRESS]" at bounding box center [342, 71] width 535 height 14
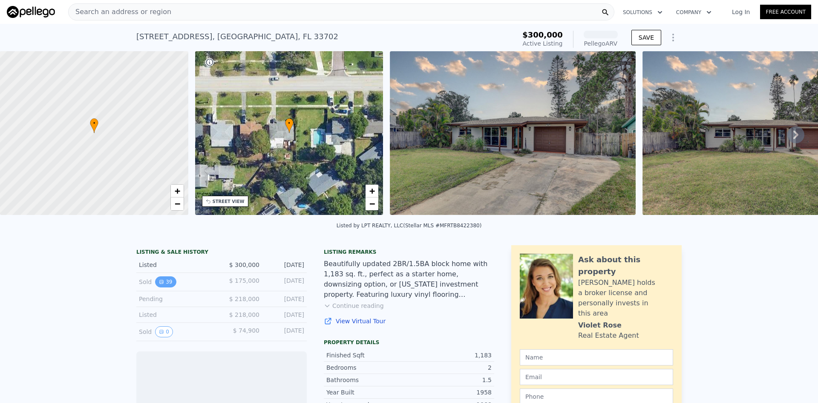
click at [160, 284] on icon "View historical data" at bounding box center [161, 281] width 5 height 5
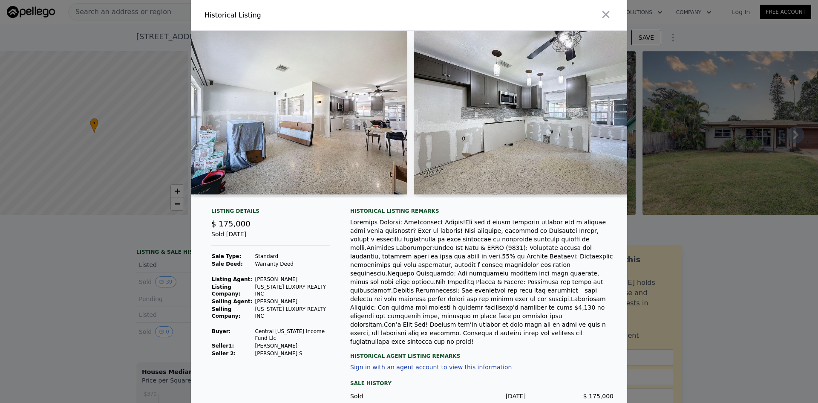
scroll to position [0, 1800]
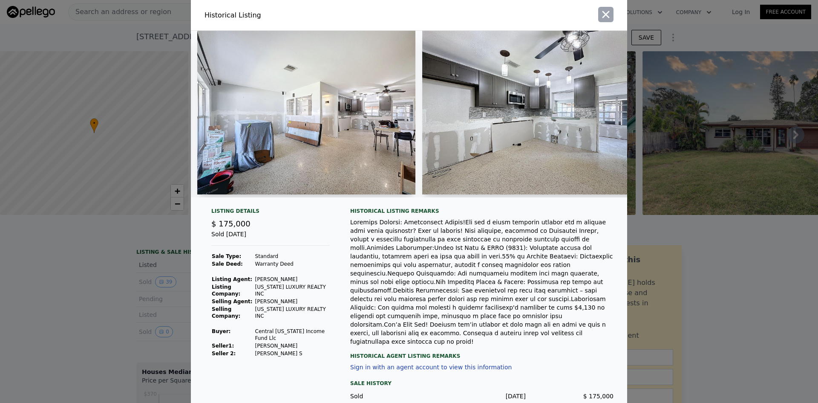
click at [603, 18] on icon "button" at bounding box center [606, 15] width 12 height 12
